Goal: Answer question/provide support: Share knowledge or assist other users

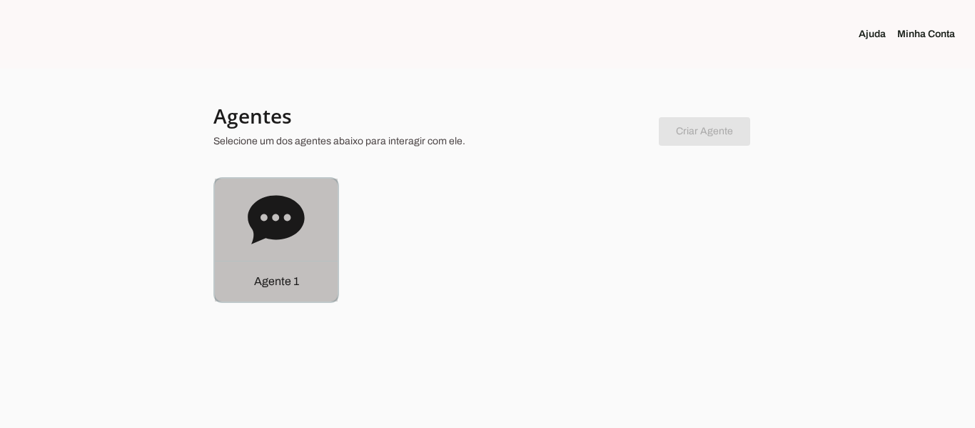
click at [281, 209] on icon at bounding box center [276, 219] width 56 height 49
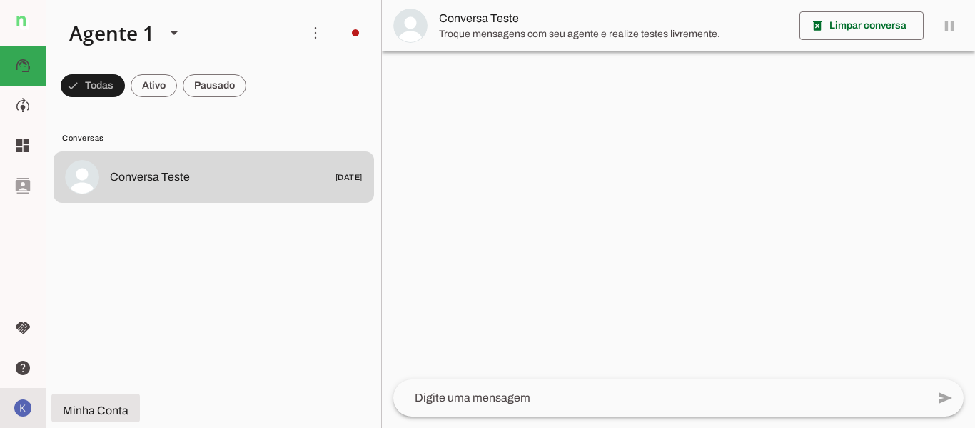
click at [25, 405] on img at bounding box center [22, 407] width 23 height 23
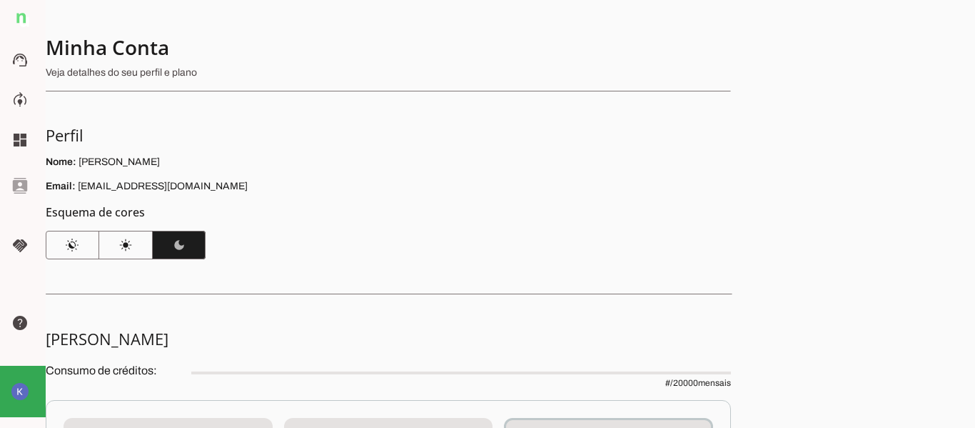
scroll to position [357, 0]
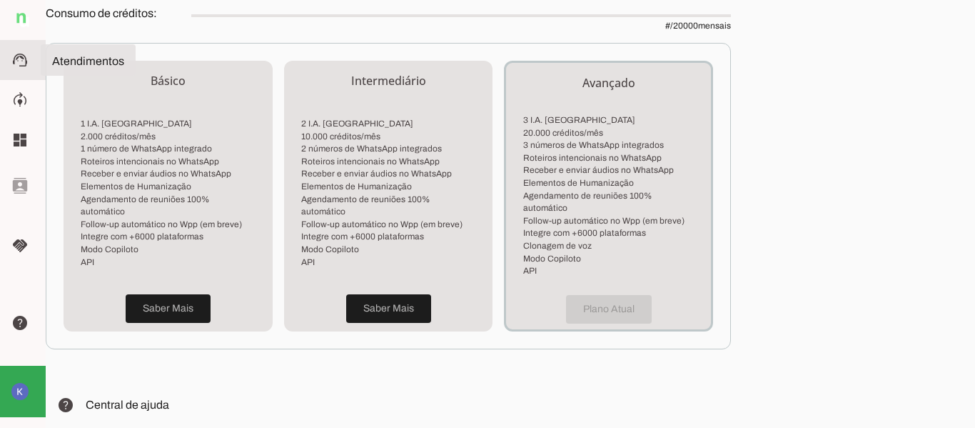
click at [0, 0] on slot "support_agent" at bounding box center [0, 0] width 0 height 0
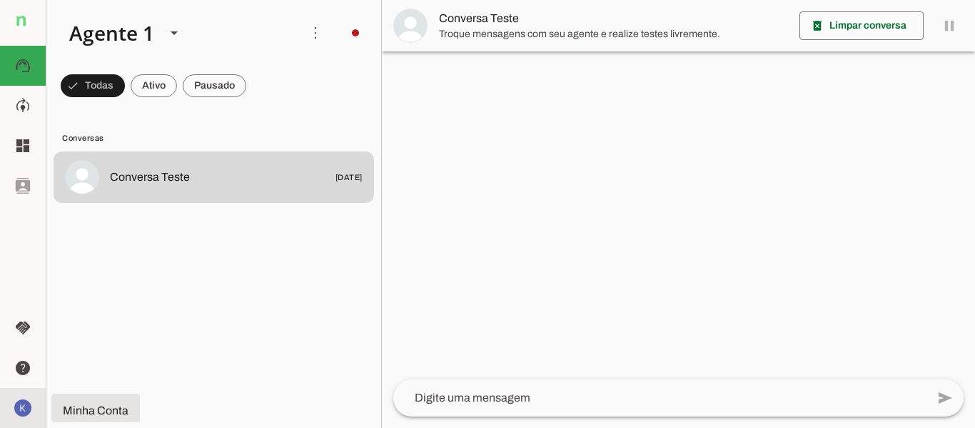
click at [25, 415] on img at bounding box center [22, 407] width 23 height 23
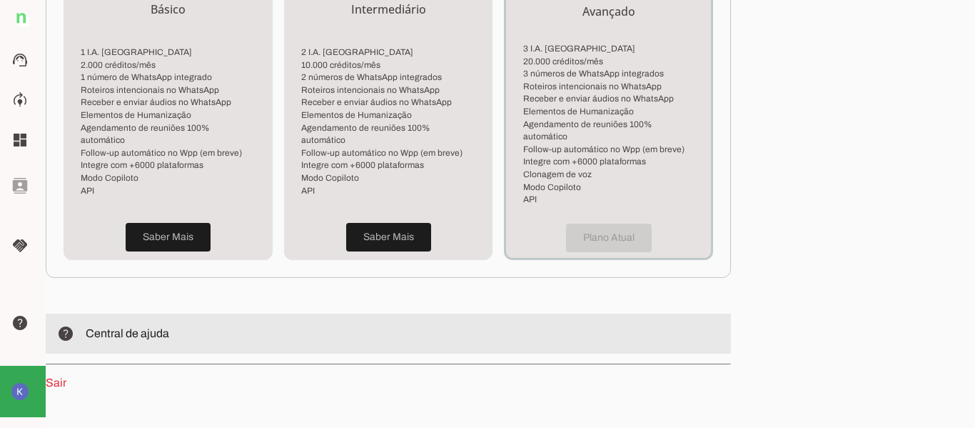
scroll to position [459, 0]
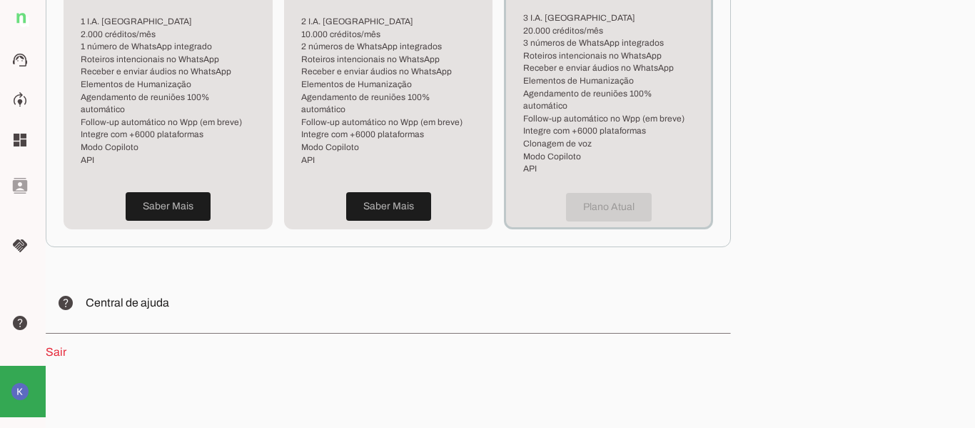
click at [58, 346] on link "Sair" at bounding box center [56, 352] width 21 height 12
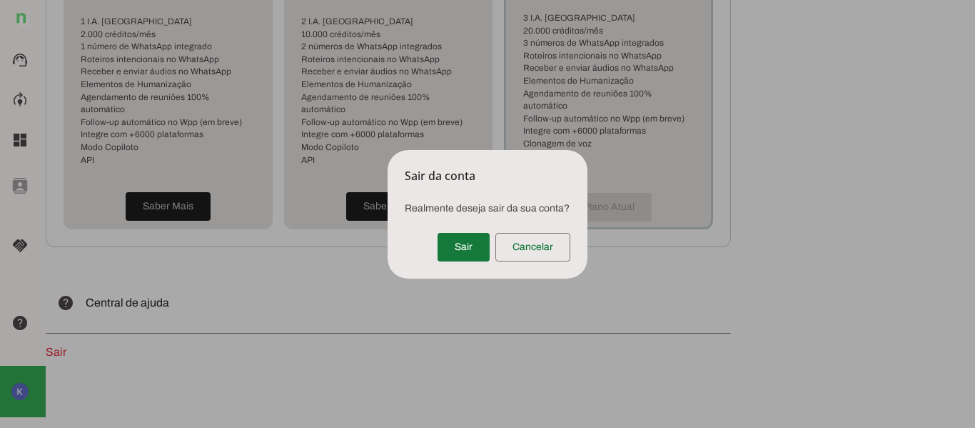
click at [463, 241] on span at bounding box center [464, 247] width 52 height 34
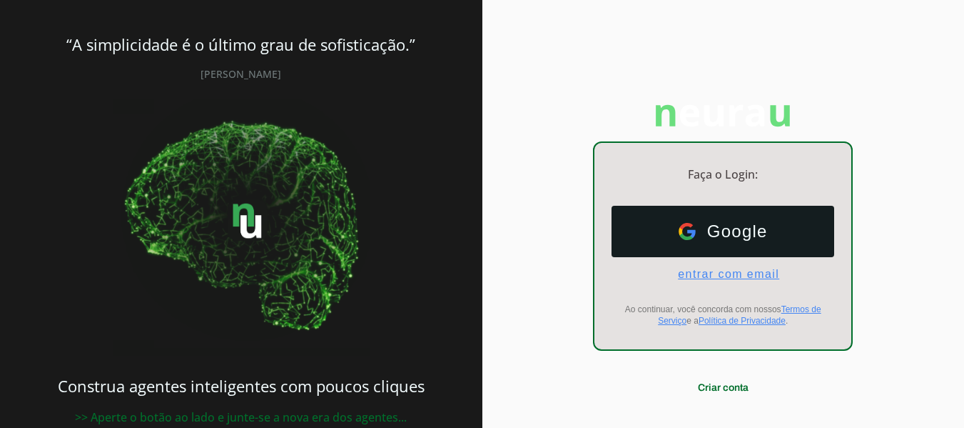
click at [720, 276] on span "entrar com email" at bounding box center [723, 274] width 113 height 13
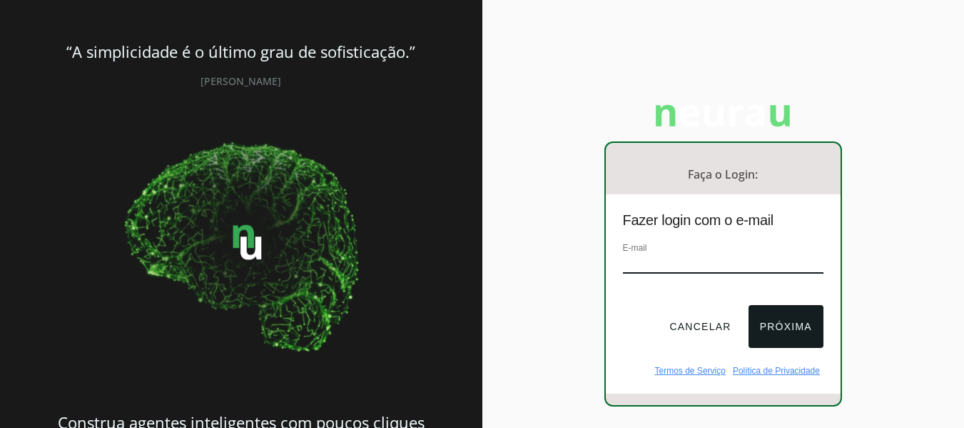
click at [706, 264] on input "email" at bounding box center [723, 263] width 201 height 19
type input "[EMAIL_ADDRESS][DOMAIN_NAME]"
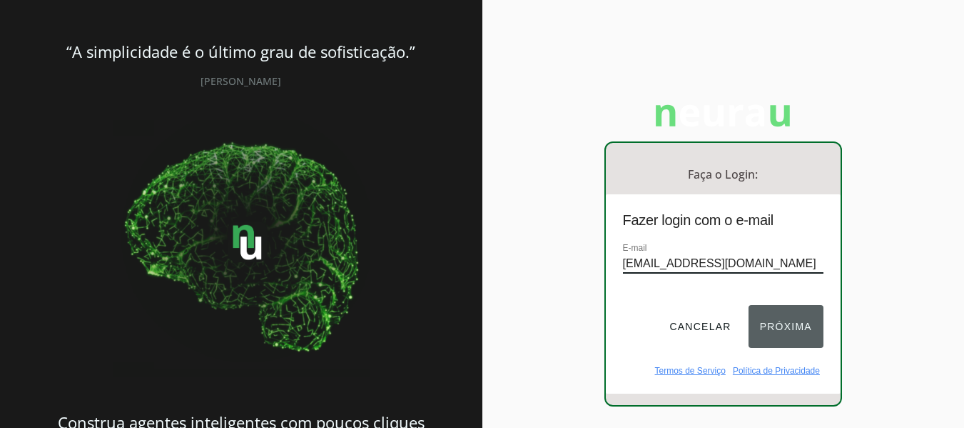
click at [770, 331] on button "Próxima" at bounding box center [786, 326] width 75 height 43
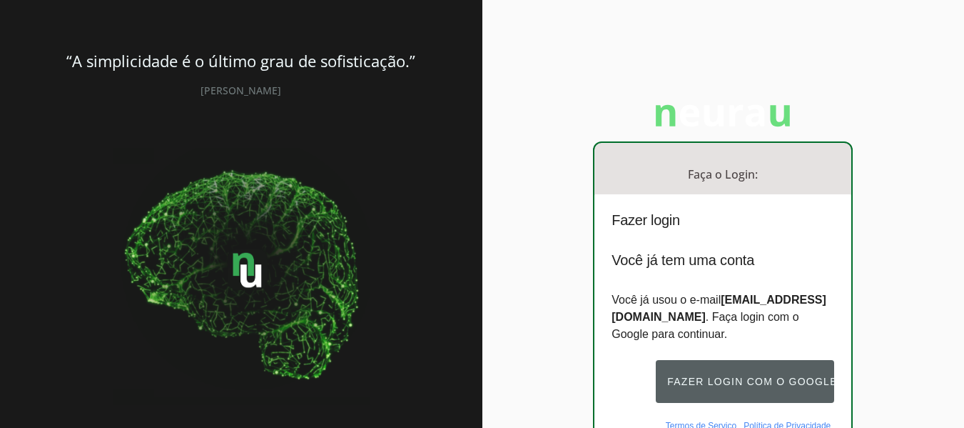
scroll to position [131, 0]
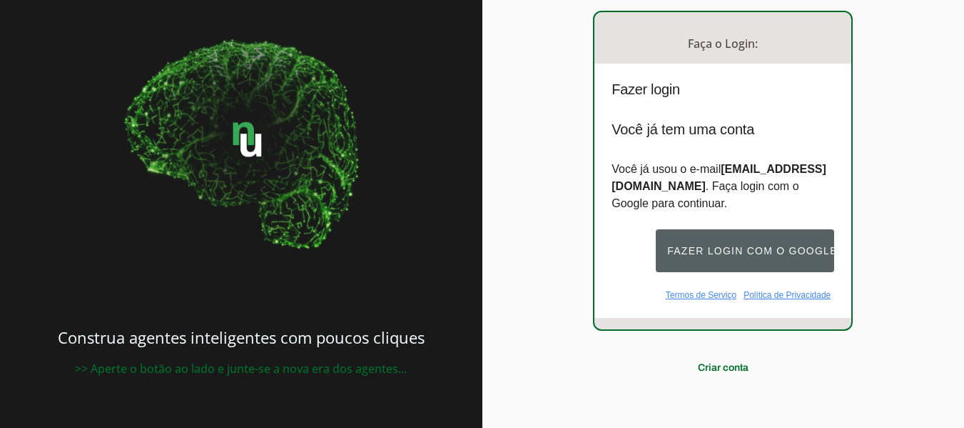
click at [696, 239] on button "Fazer login com o Google" at bounding box center [745, 250] width 178 height 43
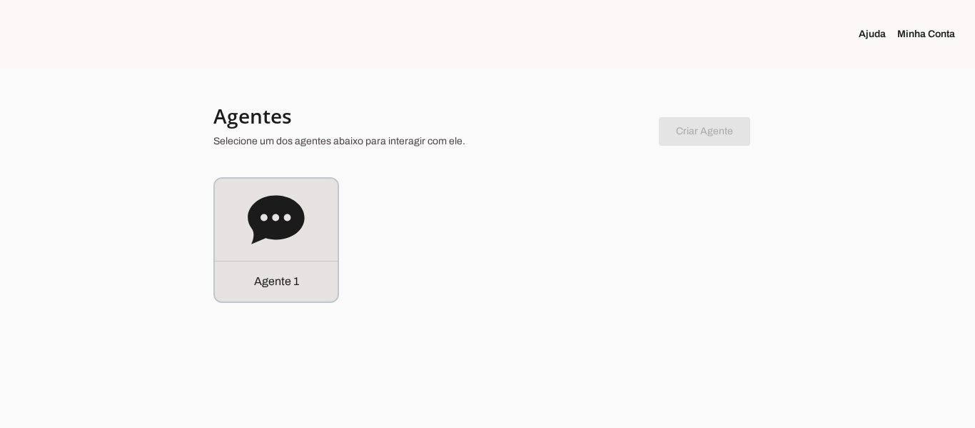
click at [919, 28] on link "Minha Conta" at bounding box center [931, 34] width 69 height 14
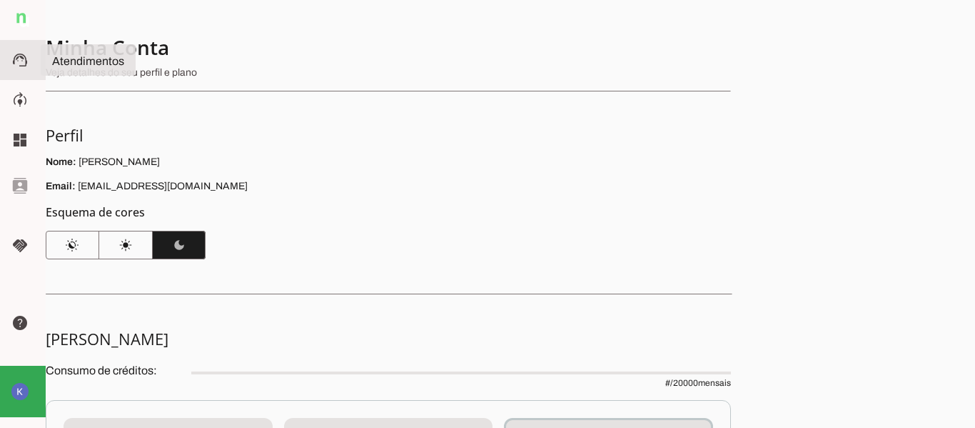
click at [0, 0] on slot "support_agent" at bounding box center [0, 0] width 0 height 0
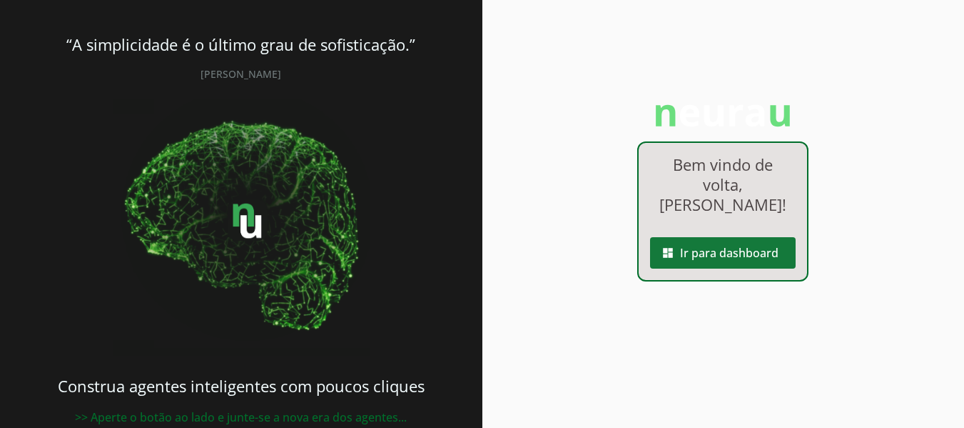
click at [698, 261] on span at bounding box center [723, 253] width 146 height 34
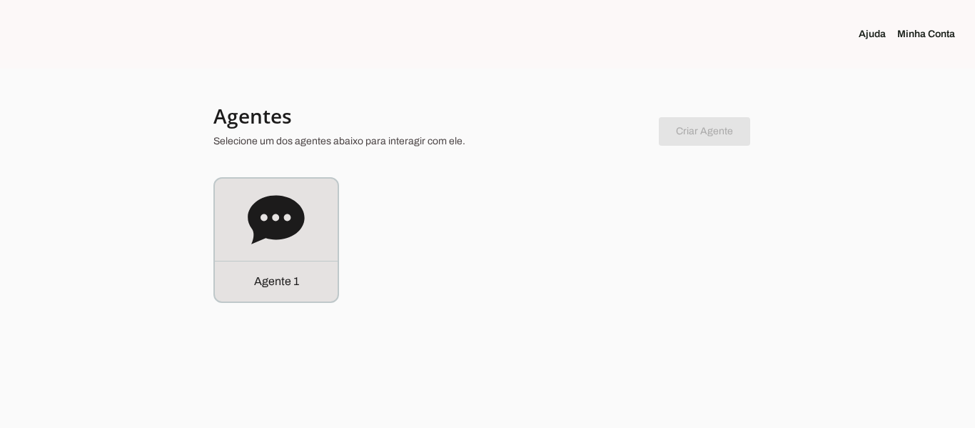
click at [930, 40] on link "Minha Conta" at bounding box center [931, 34] width 69 height 14
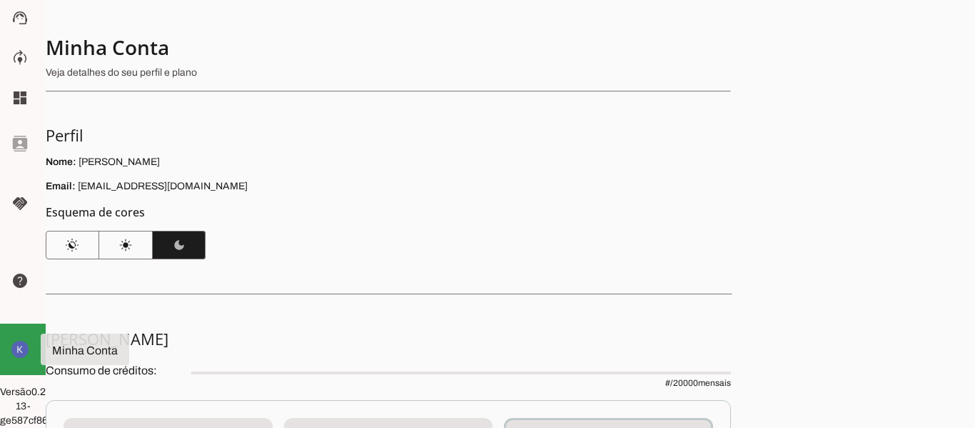
click at [15, 328] on md-item "Minha Conta Minha Conta" at bounding box center [23, 348] width 46 height 51
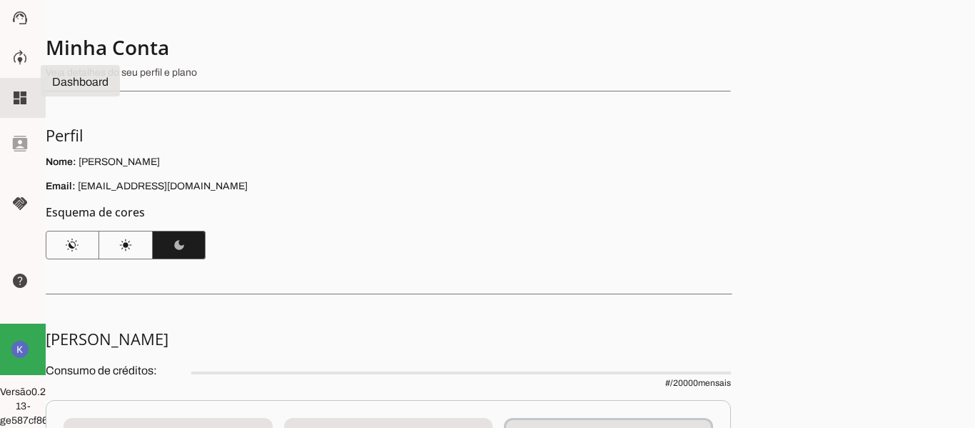
click at [0, 78] on md-item "dashboard Dashboard Dashboard" at bounding box center [23, 98] width 46 height 40
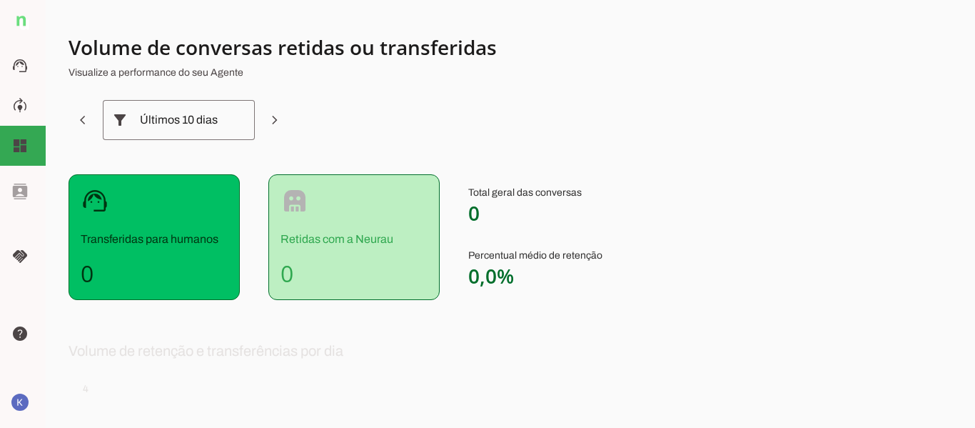
scroll to position [319, 0]
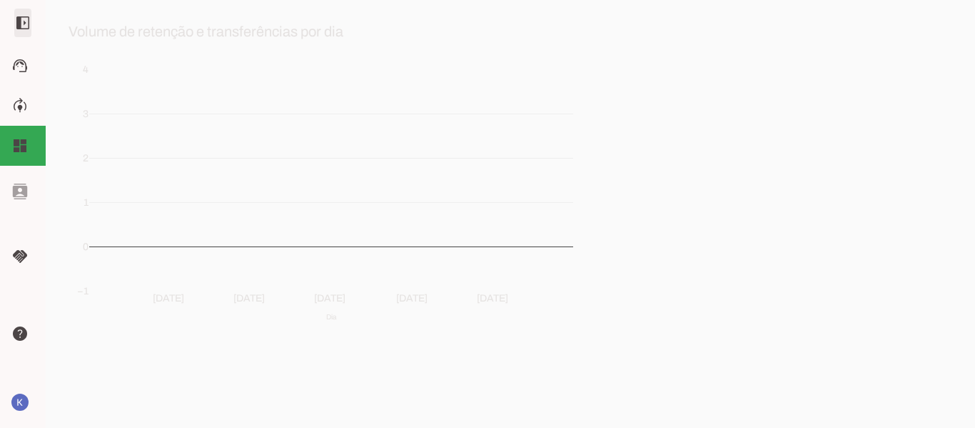
click at [6, 16] on span at bounding box center [23, 23] width 34 height 34
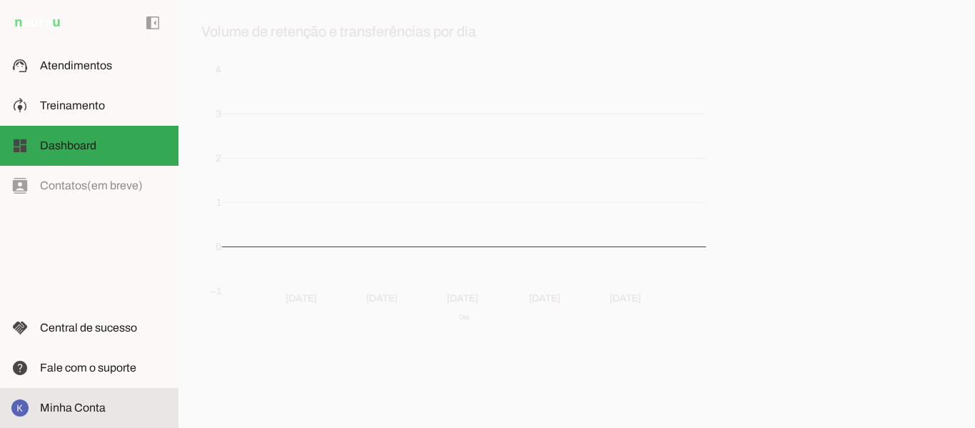
click at [59, 402] on span "Minha Conta" at bounding box center [73, 407] width 66 height 12
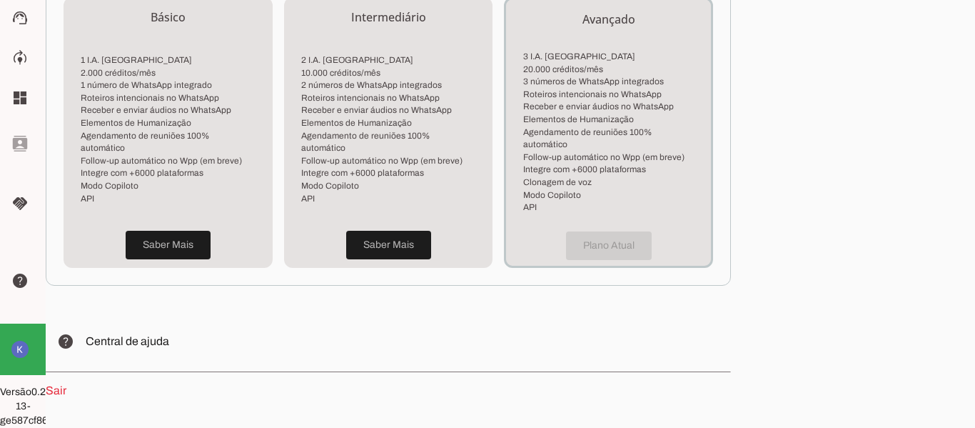
scroll to position [459, 0]
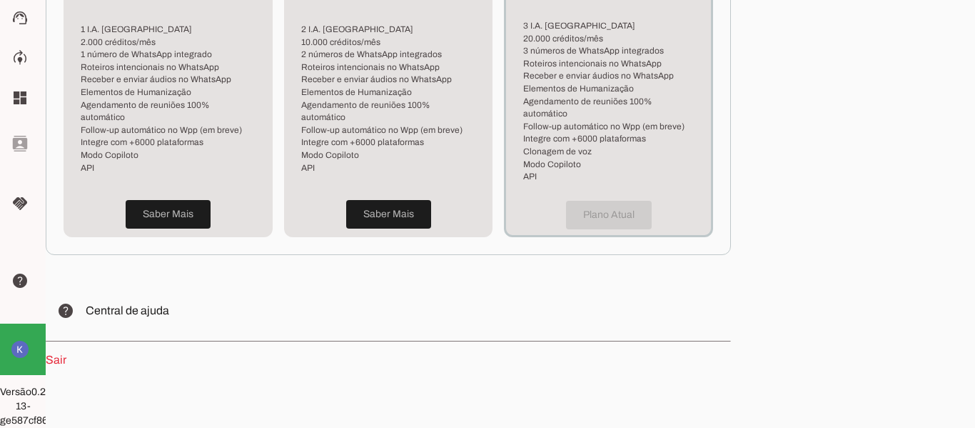
click at [59, 353] on link "Sair" at bounding box center [56, 359] width 21 height 12
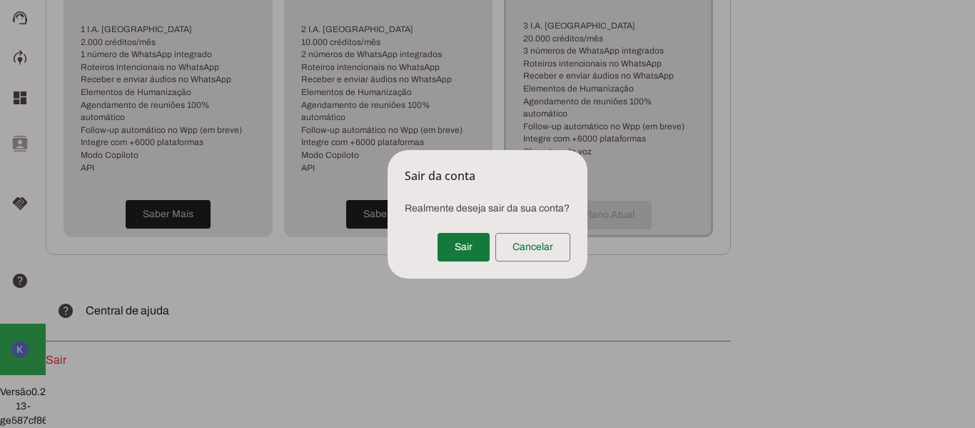
click at [448, 253] on span at bounding box center [464, 247] width 52 height 34
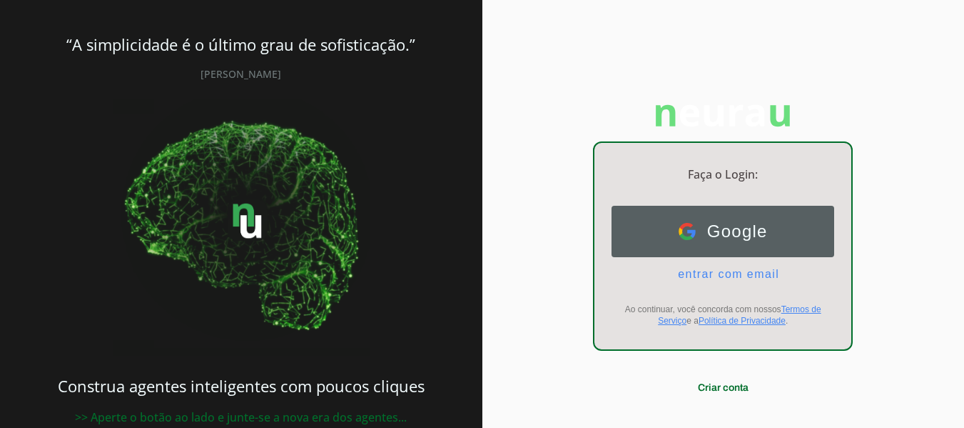
click at [715, 228] on span "Google" at bounding box center [732, 231] width 72 height 20
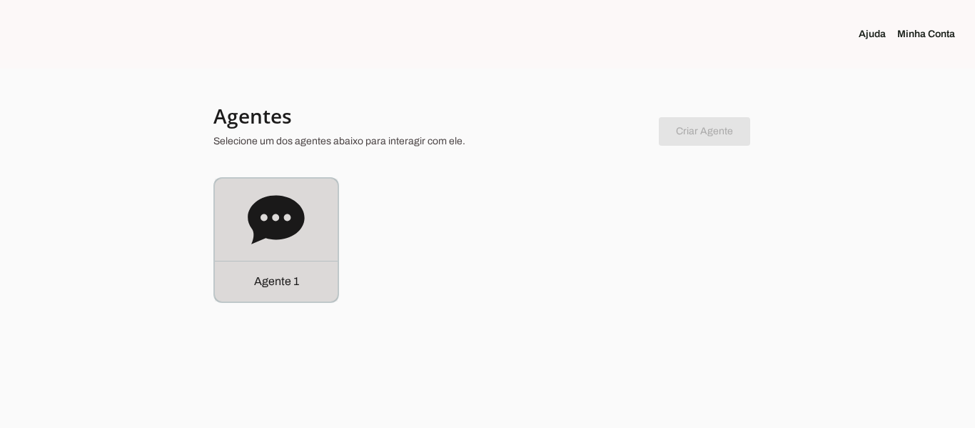
click at [268, 230] on icon at bounding box center [276, 219] width 56 height 49
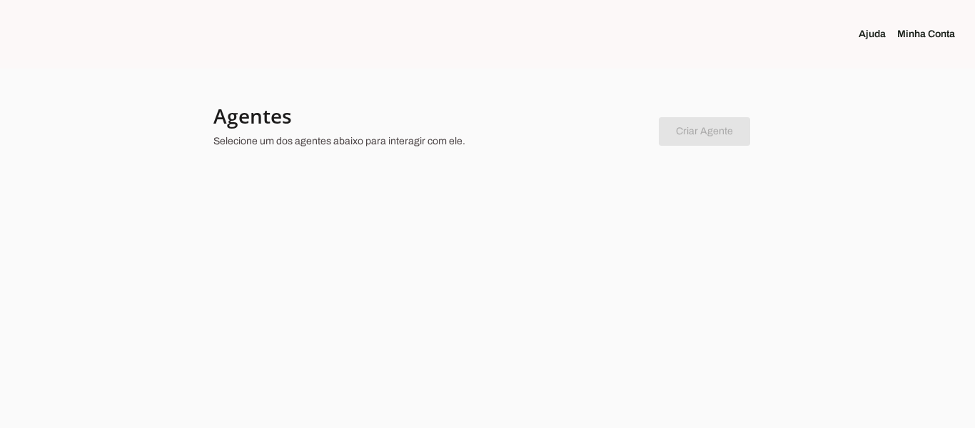
click at [924, 31] on link "Minha Conta" at bounding box center [931, 34] width 69 height 14
click at [276, 136] on p "Selecione um dos agentes abaixo para interagir com ele." at bounding box center [430, 141] width 434 height 14
click at [240, 129] on div at bounding box center [430, 128] width 434 height 51
click at [952, 36] on link "Minha Conta" at bounding box center [931, 34] width 69 height 14
click at [917, 28] on link "Minha Conta" at bounding box center [931, 34] width 69 height 14
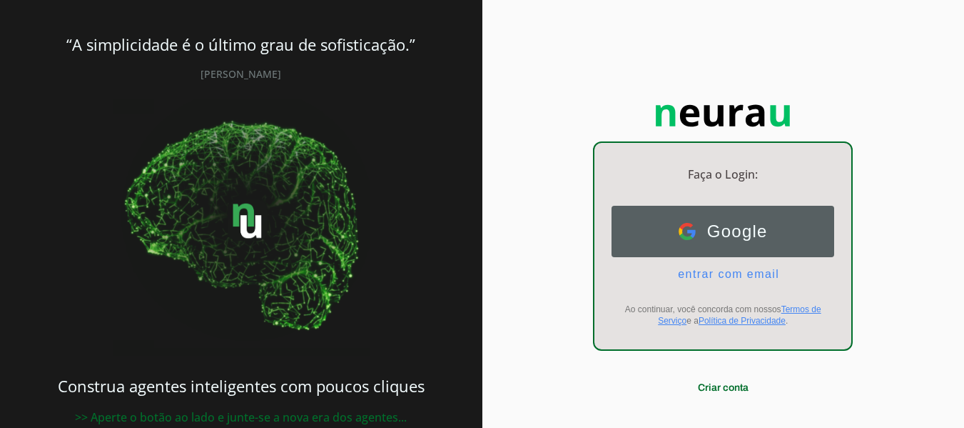
click at [666, 228] on button "Google Google" at bounding box center [723, 231] width 223 height 51
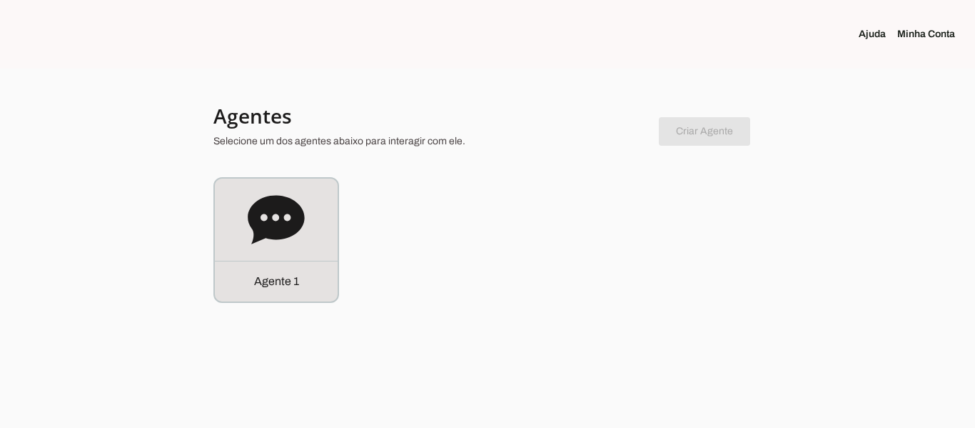
click at [916, 29] on link "Minha Conta" at bounding box center [931, 34] width 69 height 14
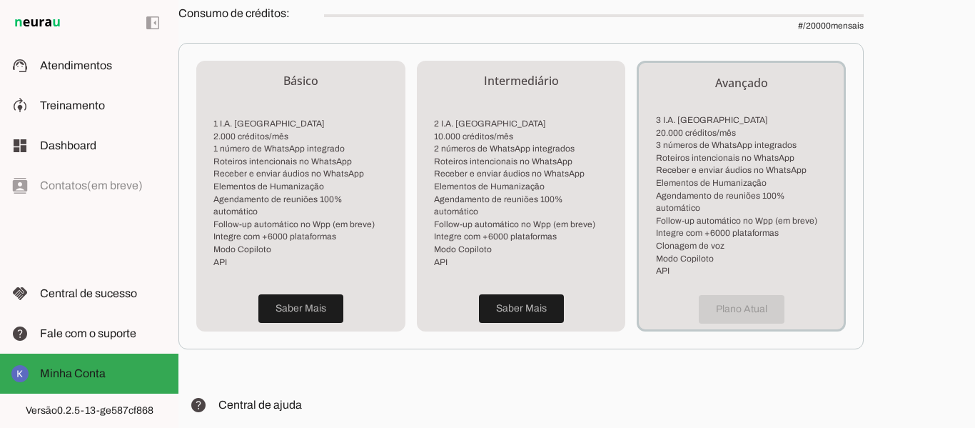
scroll to position [459, 0]
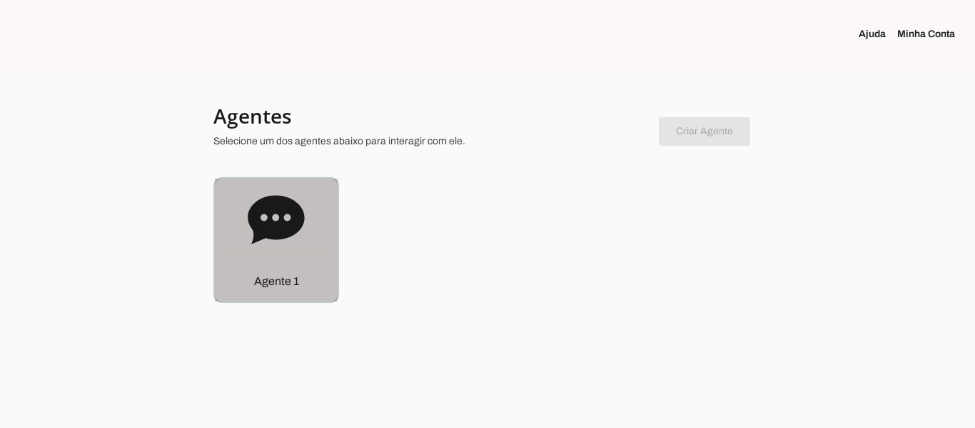
click at [240, 237] on div "Agente 1" at bounding box center [276, 239] width 123 height 123
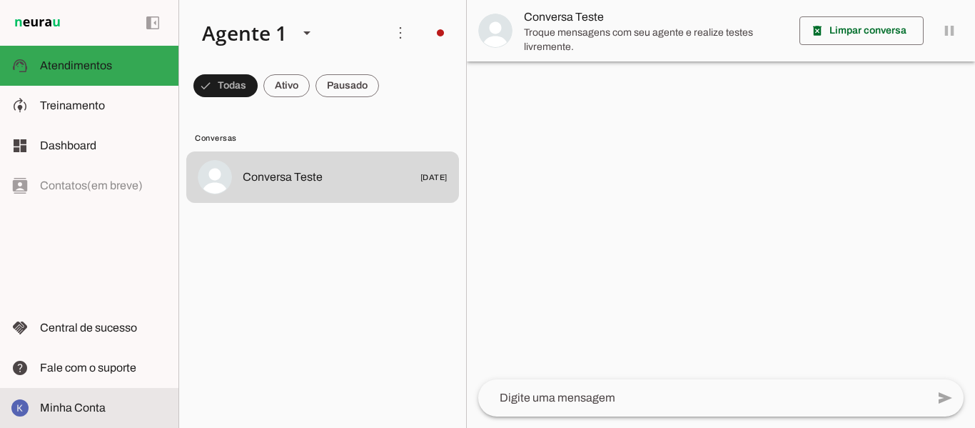
click at [29, 405] on md-item "Minha Conta Minha Conta" at bounding box center [89, 408] width 178 height 40
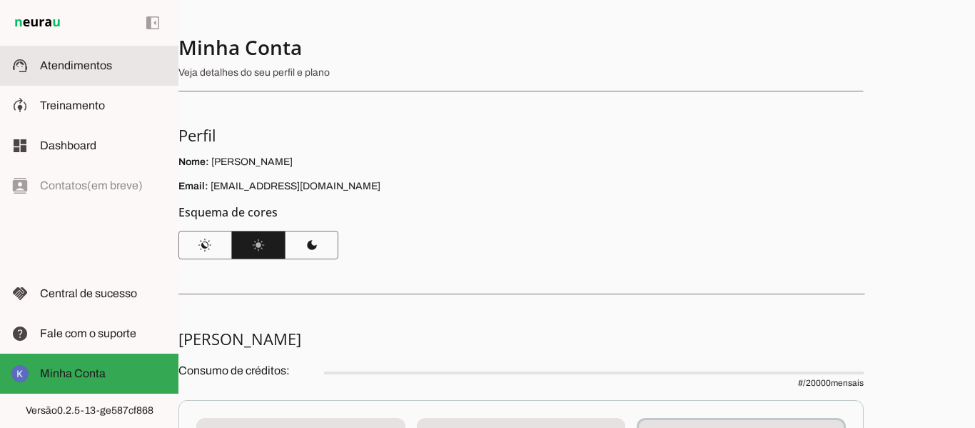
click at [42, 63] on span "Atendimentos" at bounding box center [76, 65] width 72 height 12
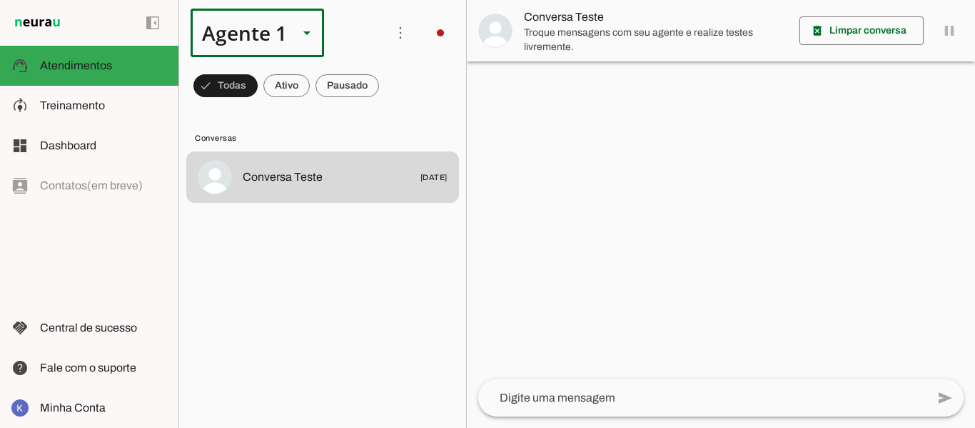
click at [275, 35] on div "Agente 1" at bounding box center [239, 33] width 96 height 49
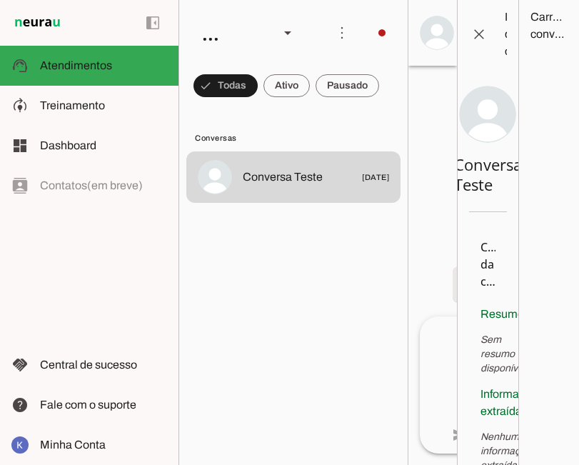
click at [378, 253] on lit-virtualizer "Conversa Teste [DATE]" at bounding box center [293, 305] width 228 height 308
click at [244, 261] on lit-virtualizer "Conversa Teste [DATE]" at bounding box center [293, 305] width 228 height 308
